Goal: Check status: Check status

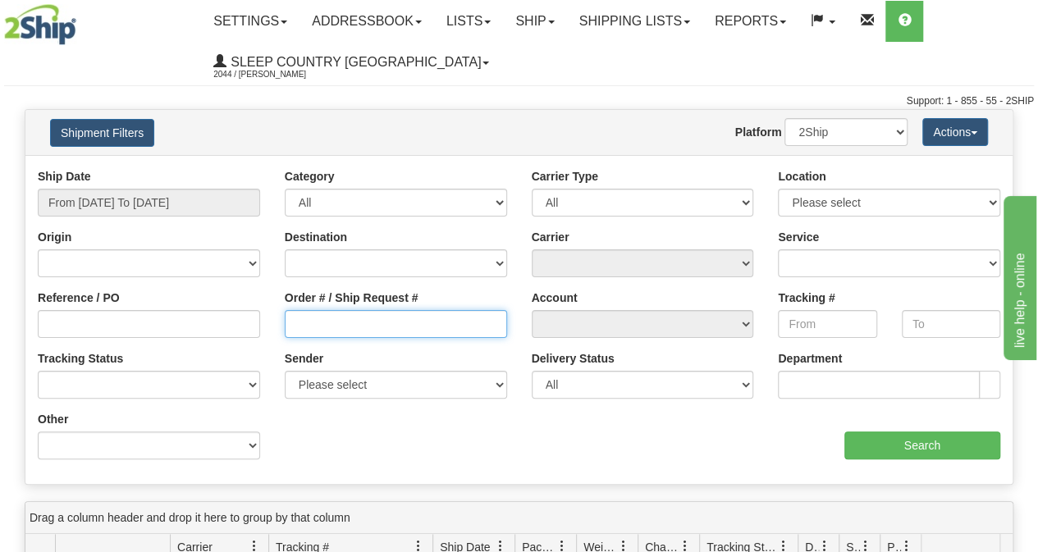
click at [304, 318] on input "Order # / Ship Request #" at bounding box center [396, 324] width 222 height 28
paste input "9002I049390"
type input "9002I049390"
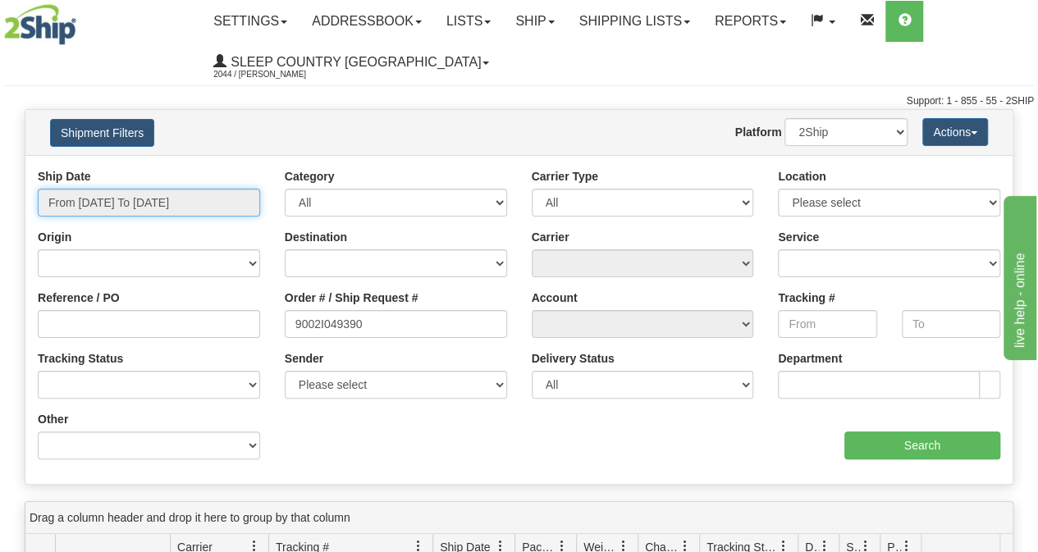
click at [141, 199] on input "From [DATE] To [DATE]" at bounding box center [149, 203] width 222 height 28
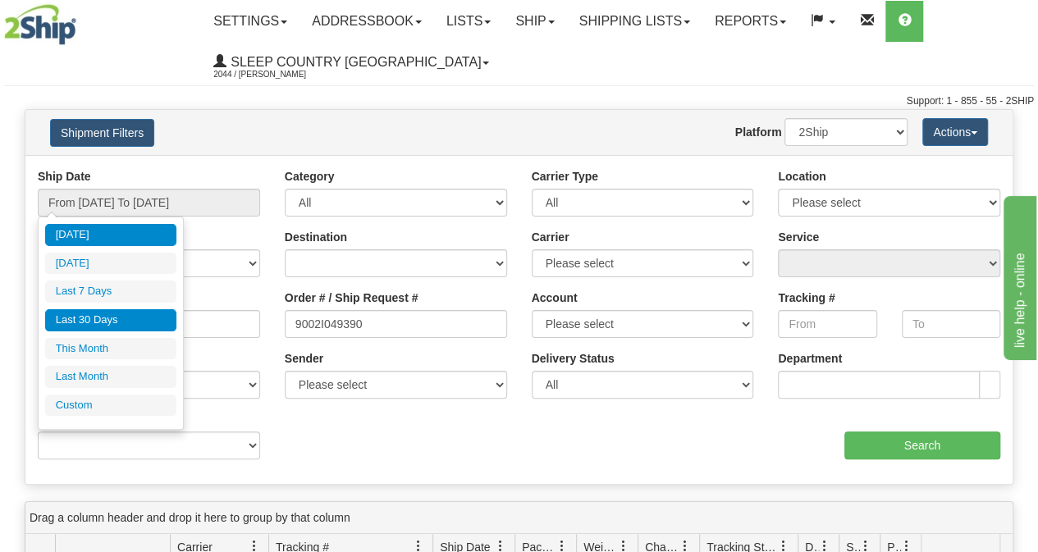
click at [112, 311] on li "Last 30 Days" at bounding box center [110, 320] width 131 height 22
type input "From [DATE] To [DATE]"
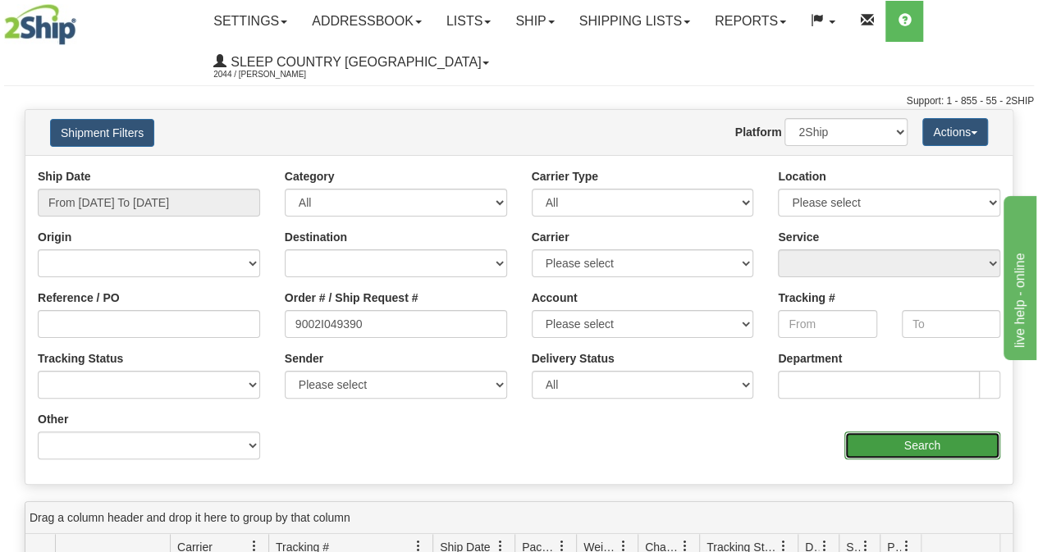
click at [931, 432] on input "Search" at bounding box center [922, 446] width 157 height 28
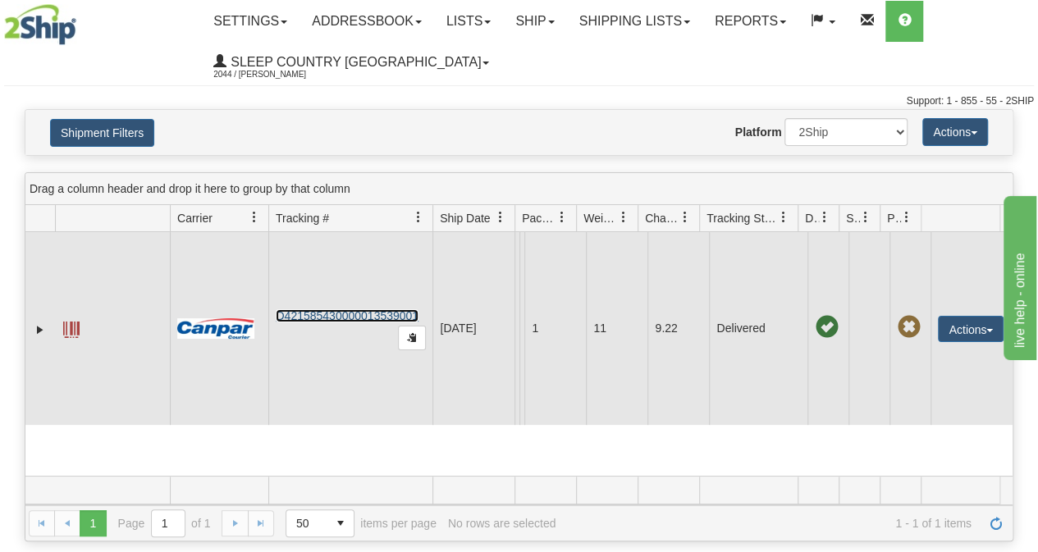
click at [323, 319] on link "D421585430000013539001" at bounding box center [347, 315] width 143 height 13
